Goal: Information Seeking & Learning: Learn about a topic

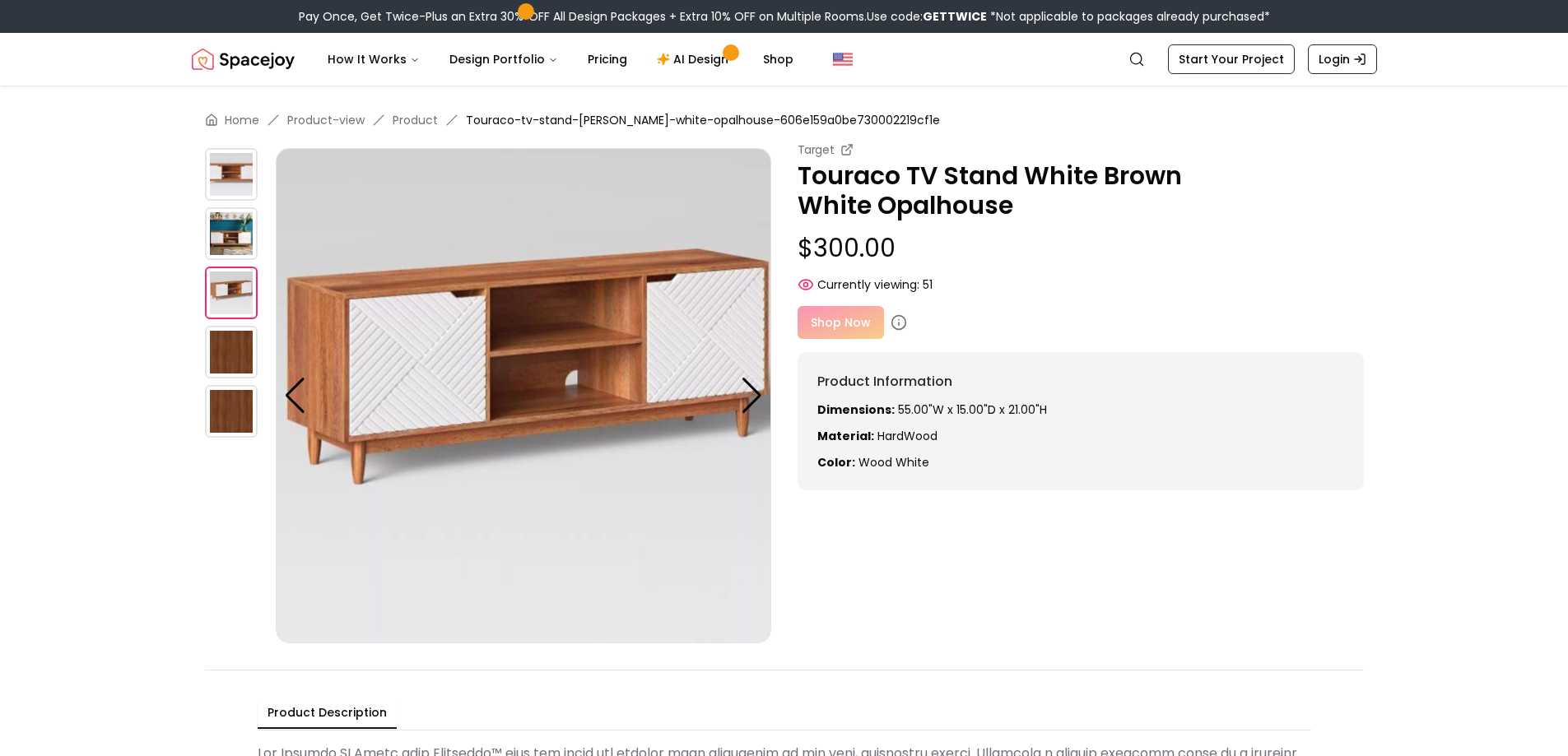
click at [755, 406] on div at bounding box center [752, 396] width 22 height 36
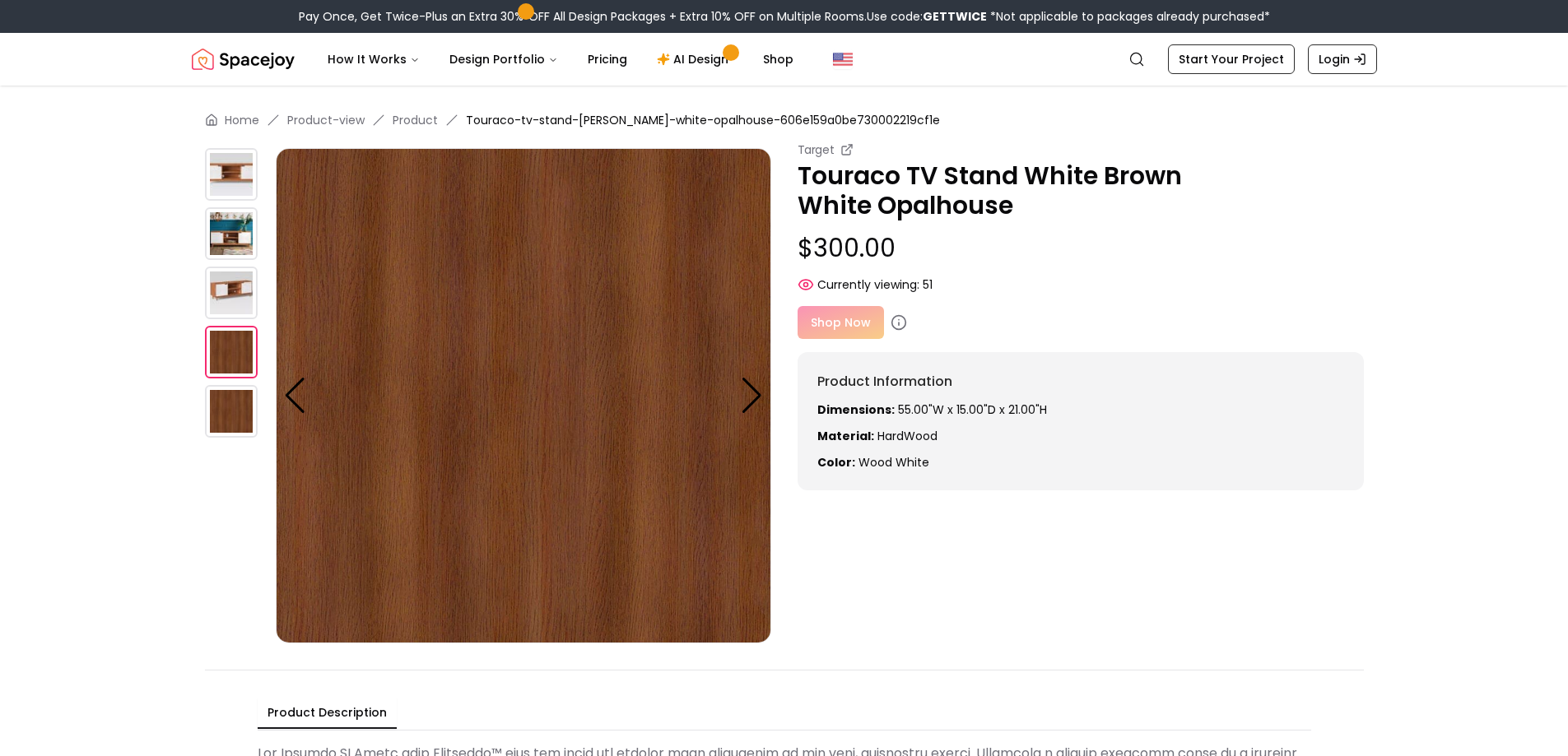
click at [755, 406] on div at bounding box center [752, 396] width 22 height 36
click at [755, 406] on img at bounding box center [523, 396] width 495 height 495
click at [249, 176] on img at bounding box center [231, 175] width 53 height 53
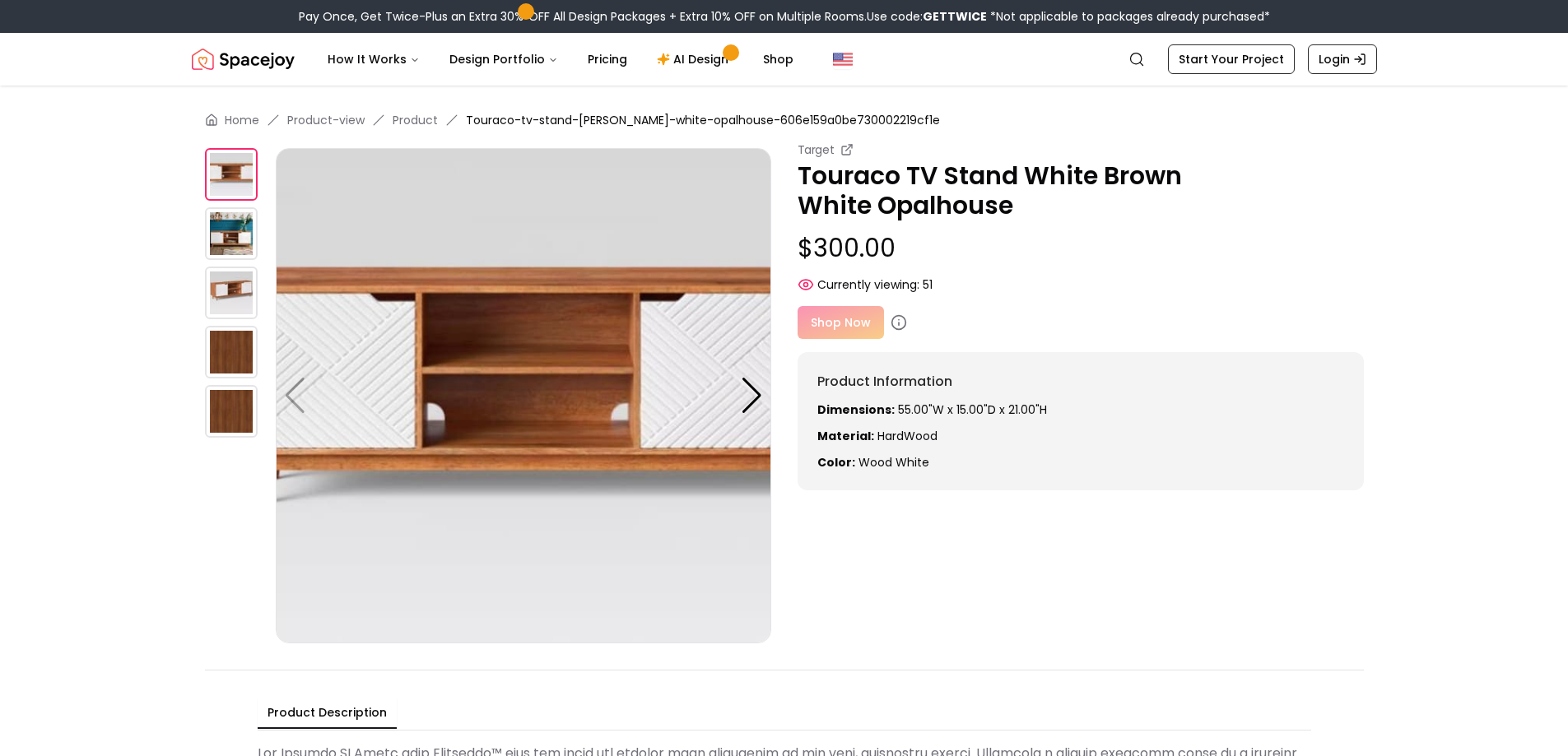
click at [459, 276] on img at bounding box center [523, 396] width 495 height 495
click at [253, 239] on img at bounding box center [231, 234] width 53 height 53
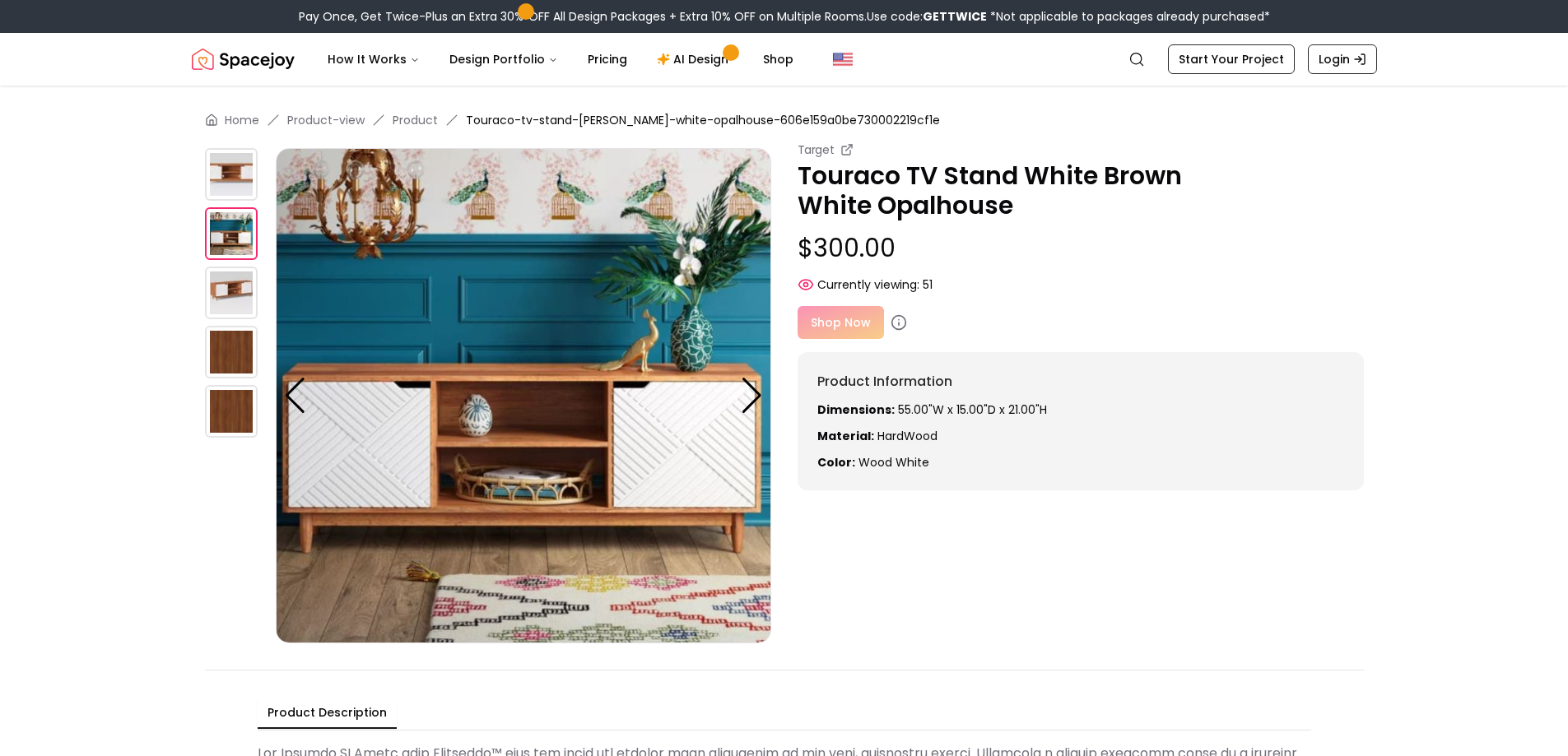
click at [239, 304] on img at bounding box center [231, 293] width 53 height 53
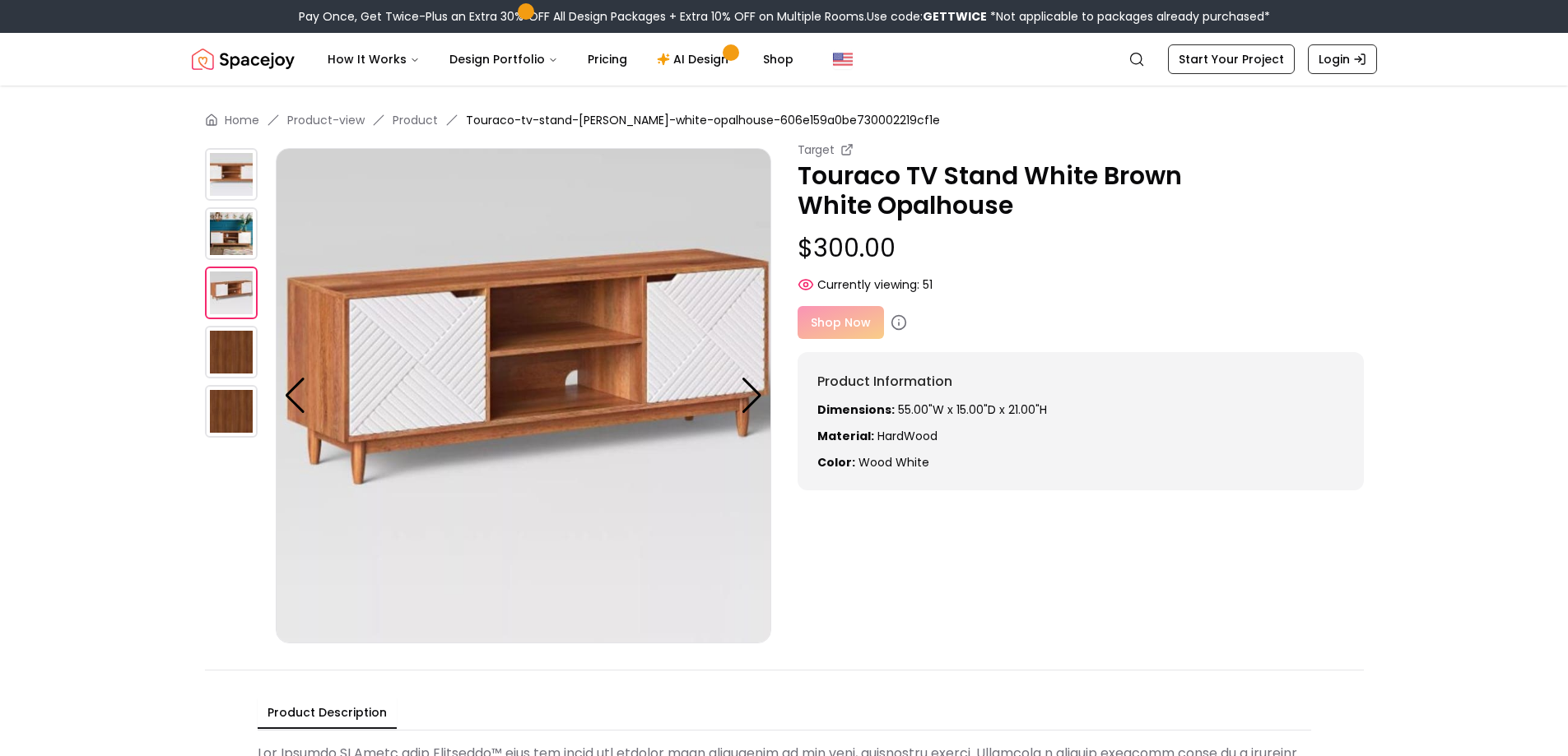
click at [237, 257] on img at bounding box center [231, 234] width 53 height 53
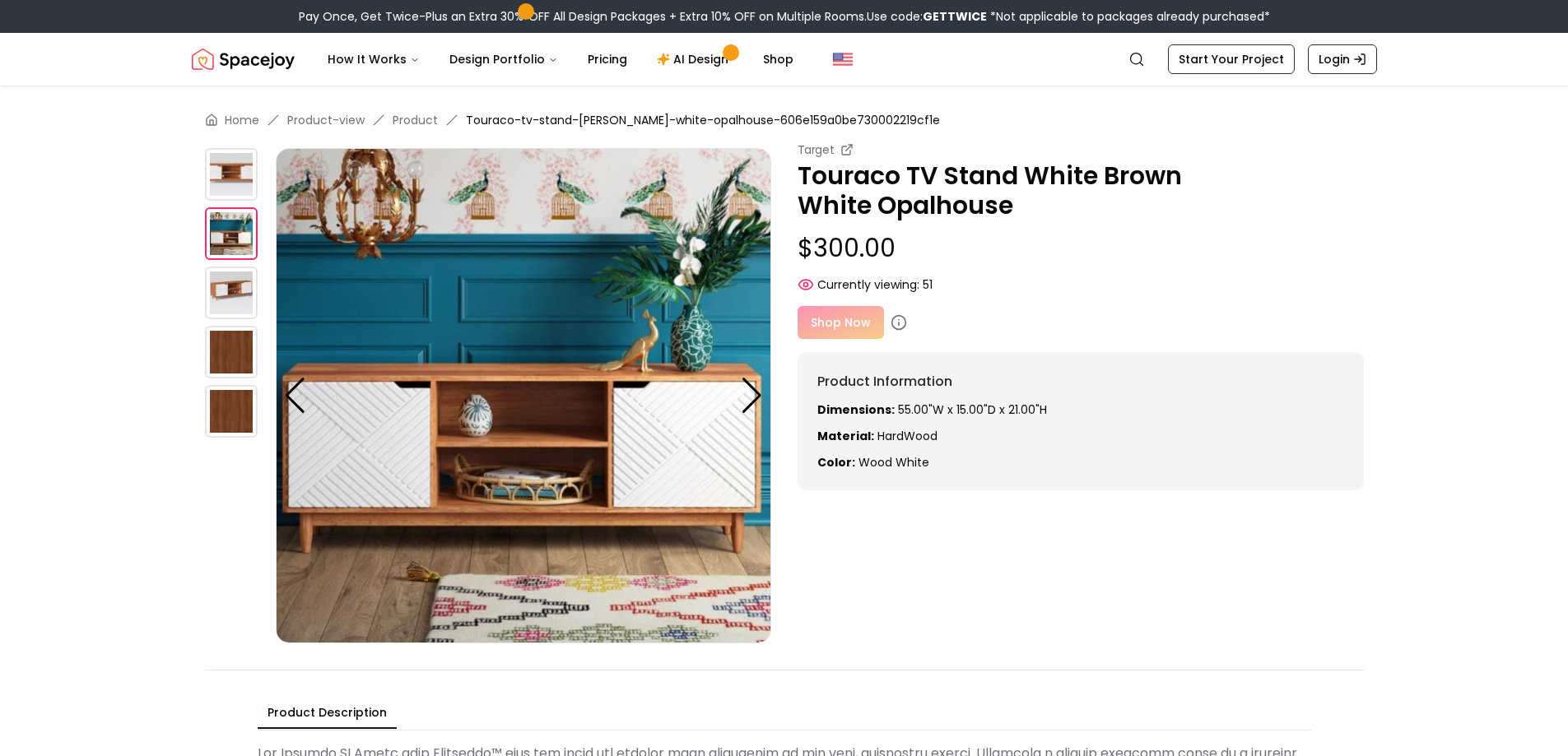
click at [239, 178] on img at bounding box center [231, 175] width 53 height 53
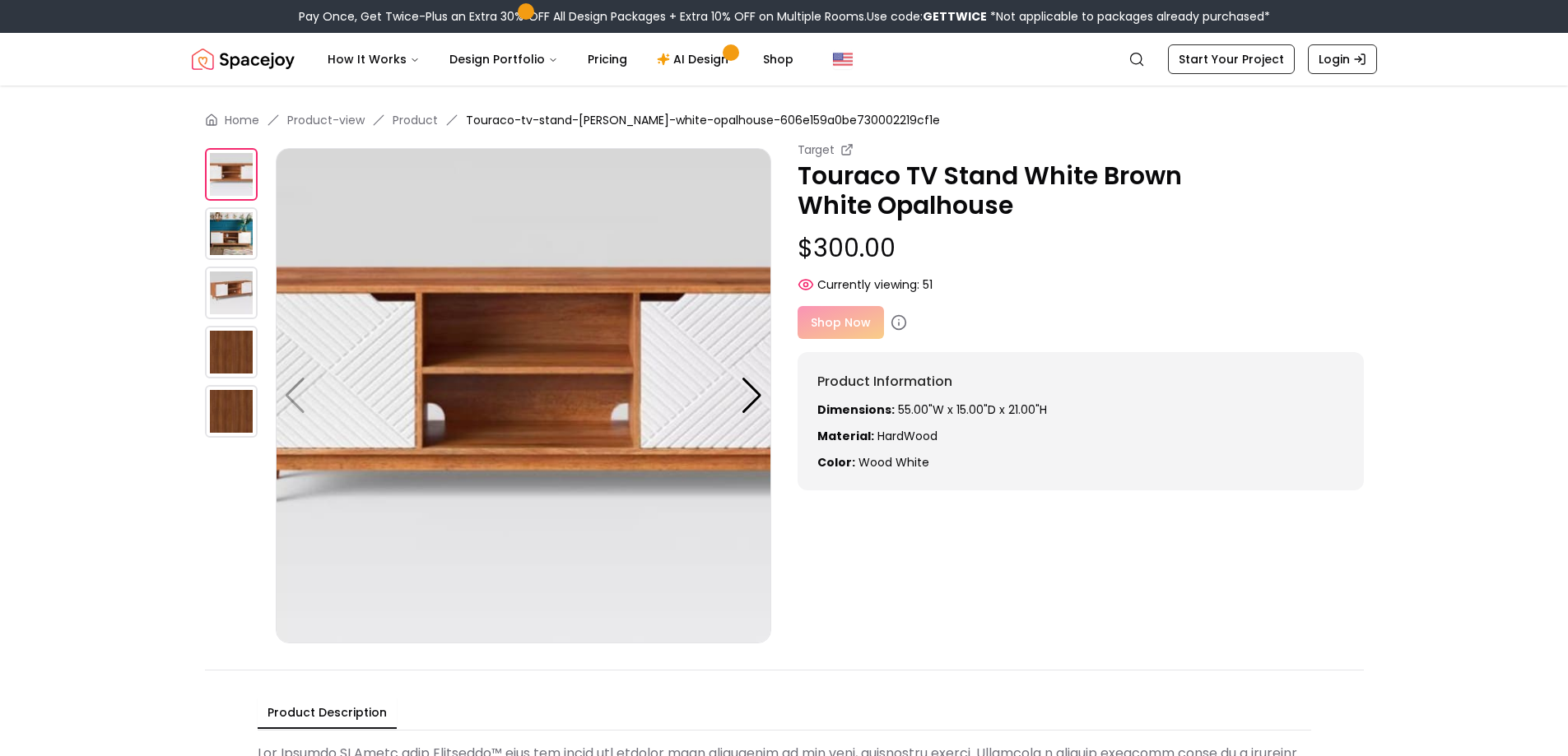
click at [208, 579] on div at bounding box center [240, 396] width 71 height 495
click at [240, 293] on img at bounding box center [231, 293] width 53 height 53
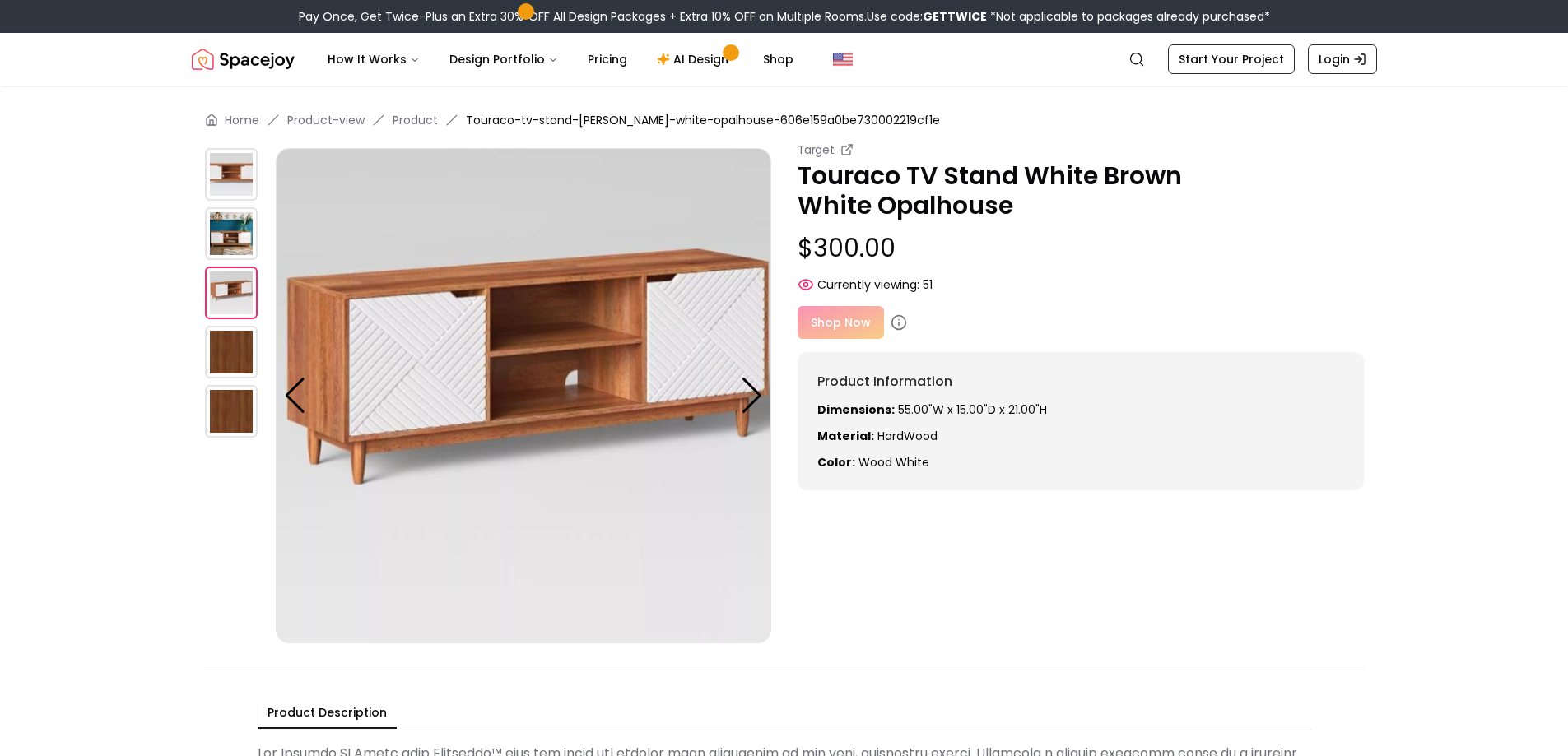
click at [442, 347] on img at bounding box center [523, 396] width 495 height 495
click at [233, 221] on img at bounding box center [231, 234] width 53 height 53
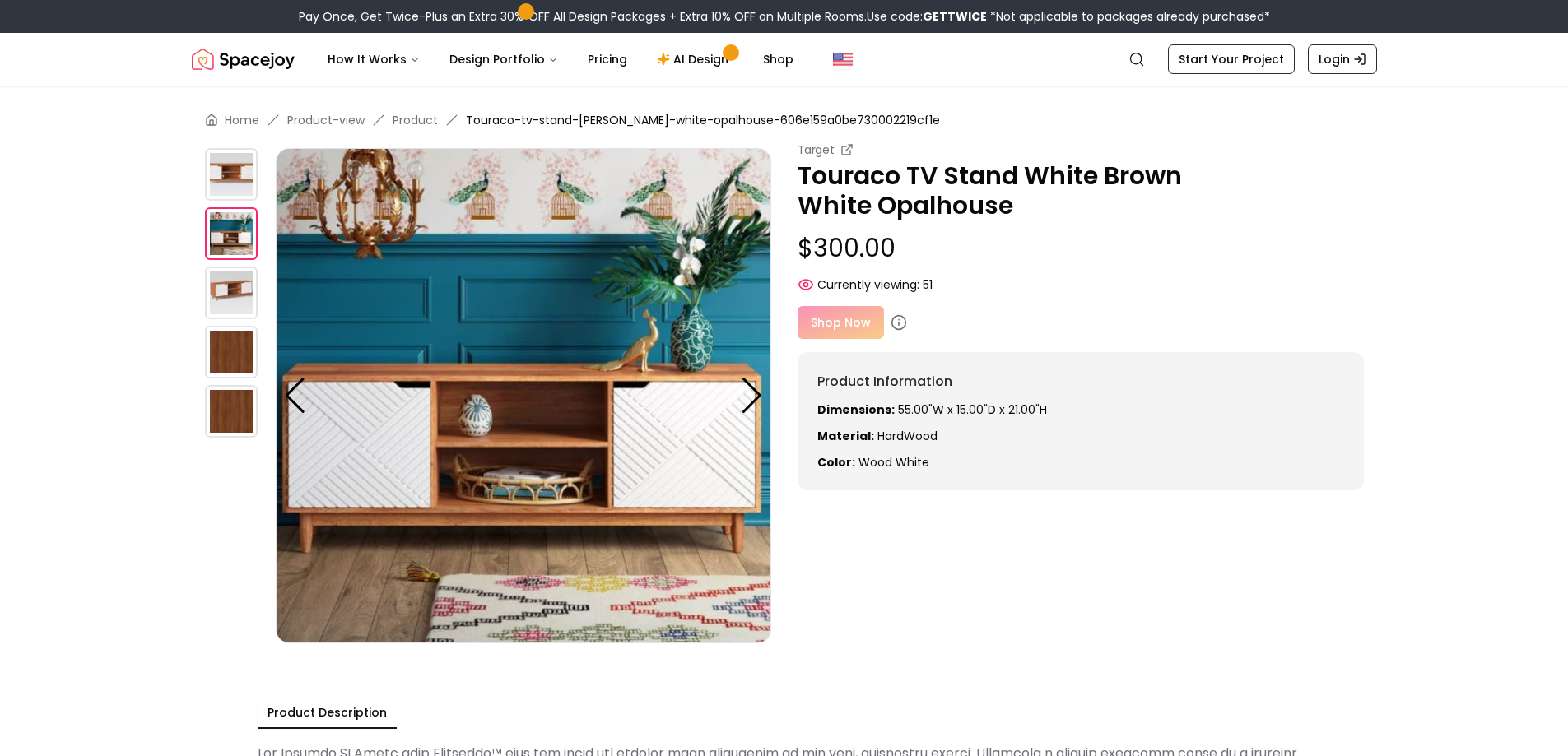
click at [233, 162] on img at bounding box center [231, 175] width 53 height 53
